Goal: Book appointment/travel/reservation

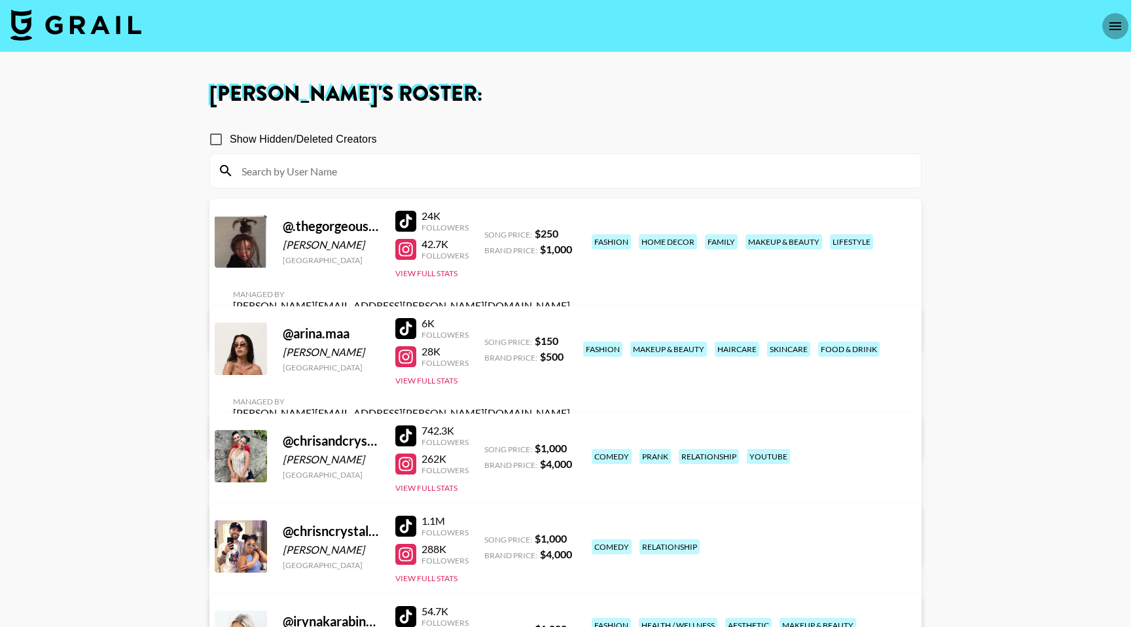
click at [1114, 35] on button "open drawer" at bounding box center [1115, 26] width 26 height 26
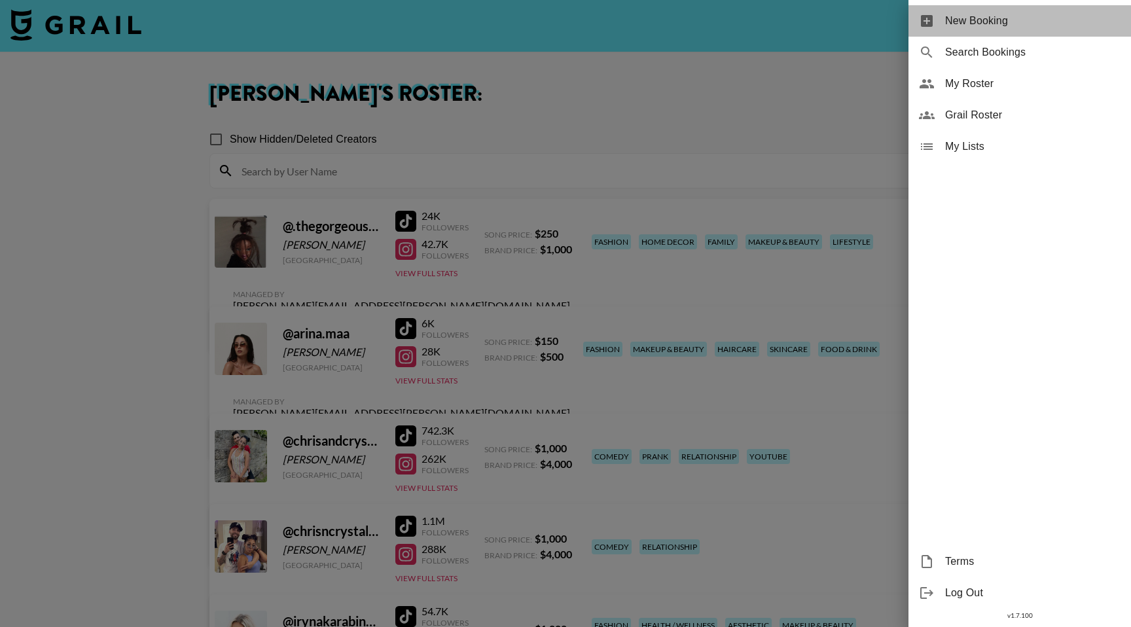
click at [987, 27] on span "New Booking" at bounding box center [1032, 21] width 175 height 16
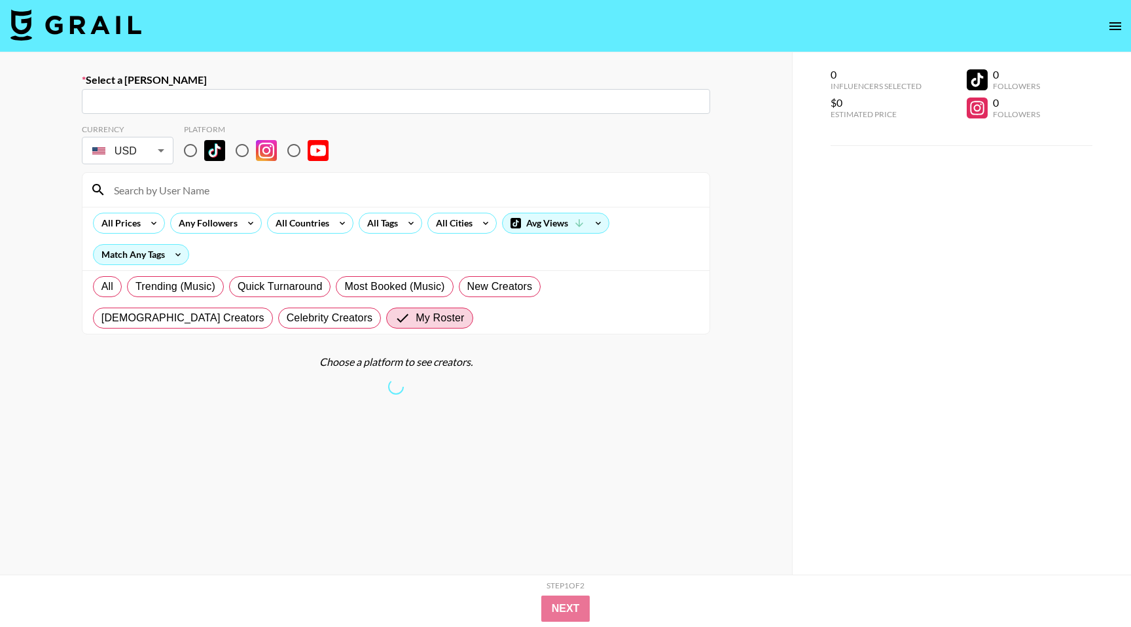
click at [190, 152] on input "radio" at bounding box center [190, 150] width 27 height 27
radio input "true"
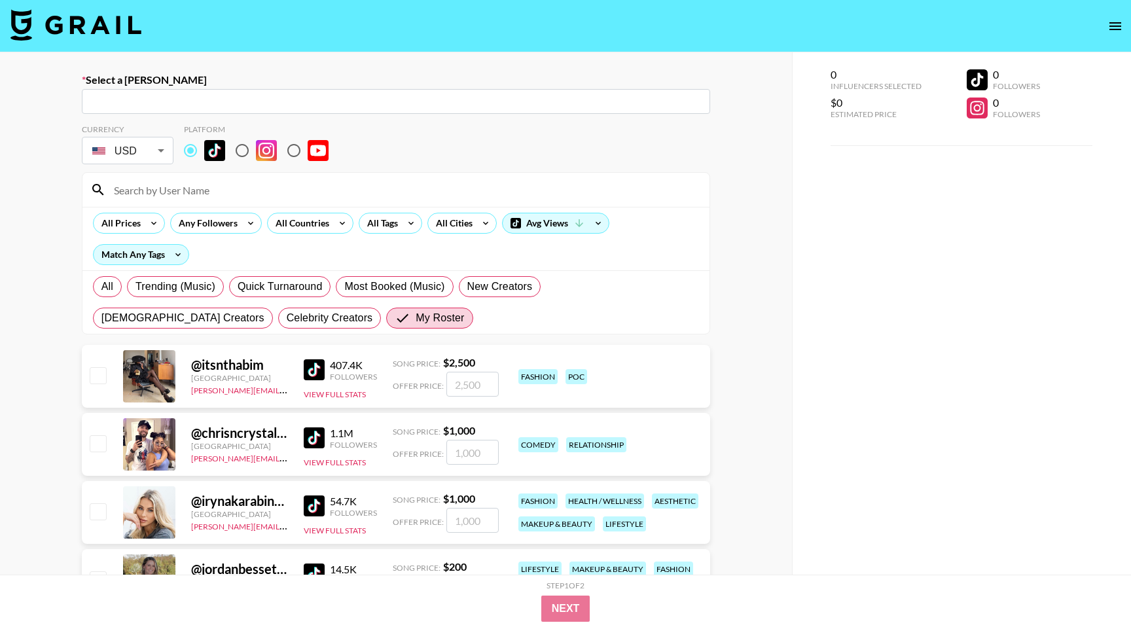
click at [241, 150] on input "radio" at bounding box center [241, 150] width 27 height 27
radio input "true"
click at [291, 151] on input "radio" at bounding box center [293, 150] width 27 height 27
radio input "true"
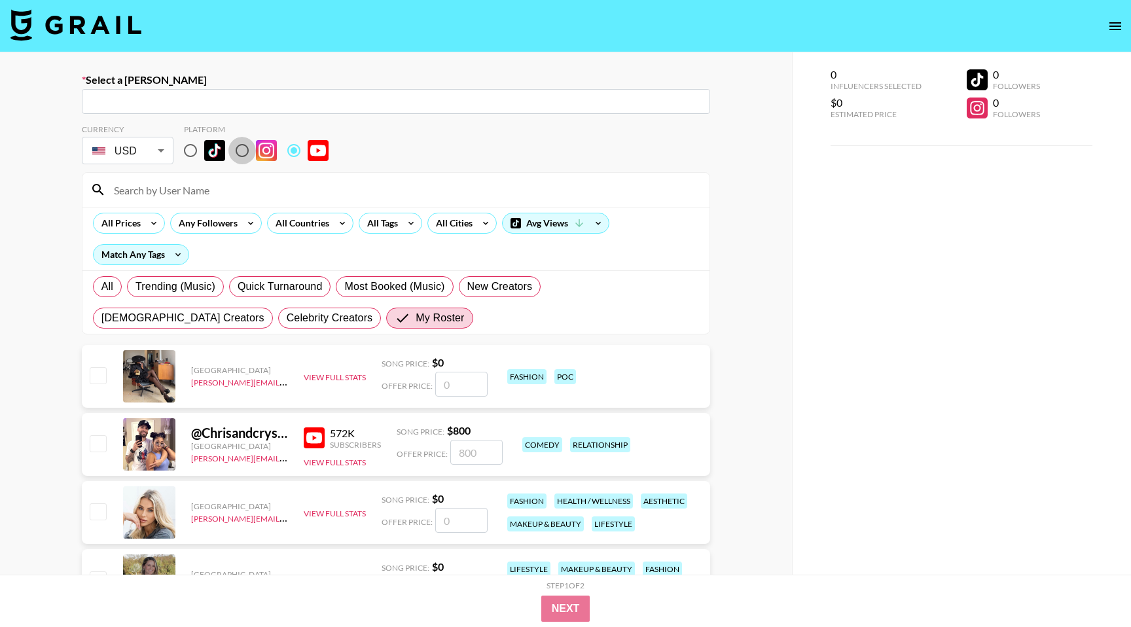
click at [244, 151] on input "radio" at bounding box center [241, 150] width 27 height 27
radio input "true"
